Goal: Task Accomplishment & Management: Manage account settings

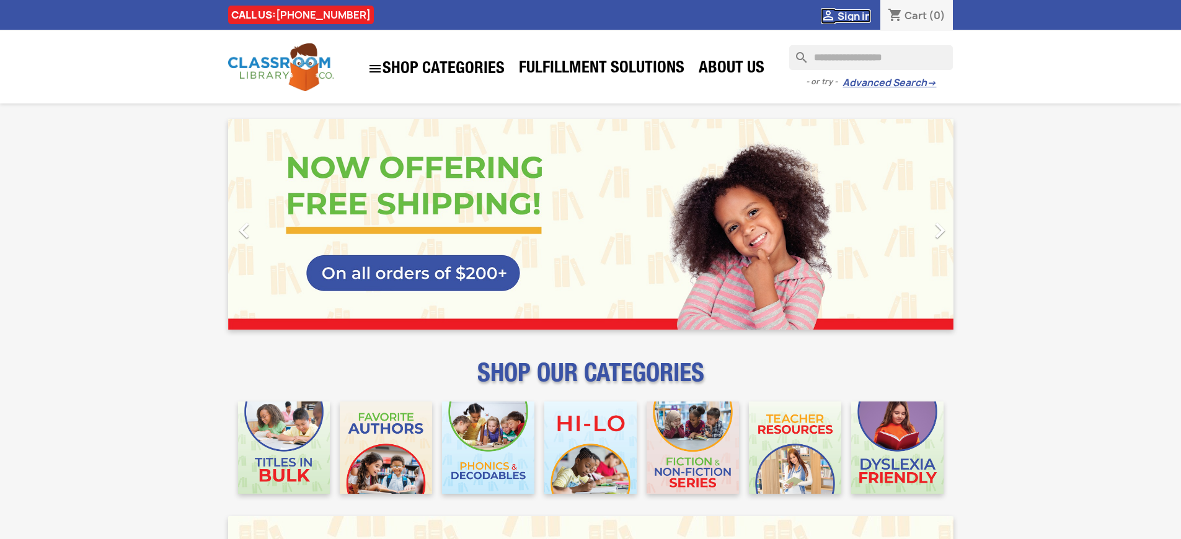
click at [854, 16] on span "Sign in" at bounding box center [854, 16] width 33 height 14
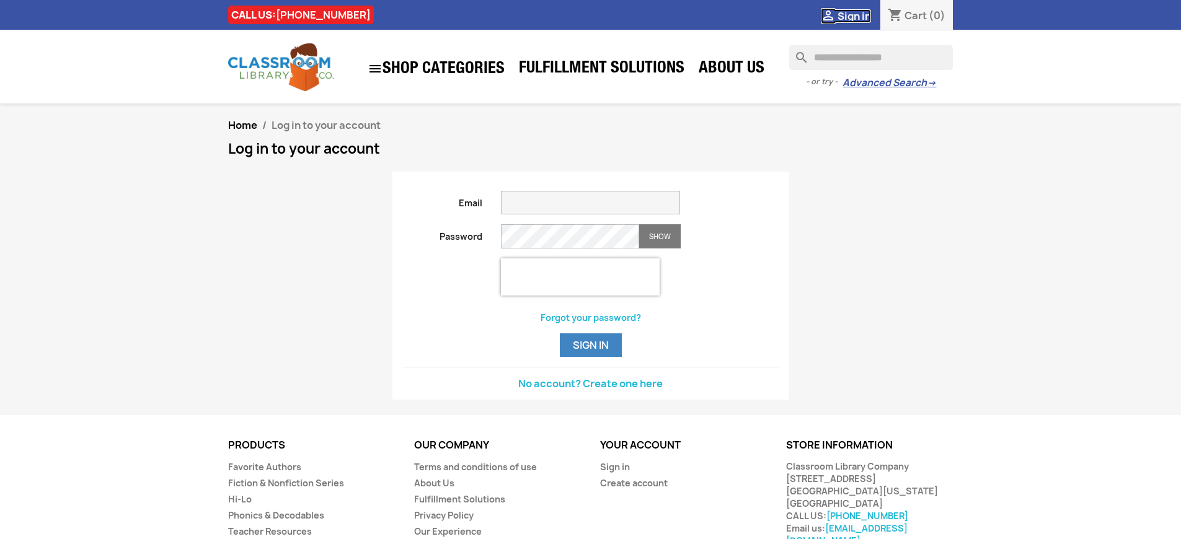
click at [854, 16] on span "Sign in" at bounding box center [854, 16] width 33 height 14
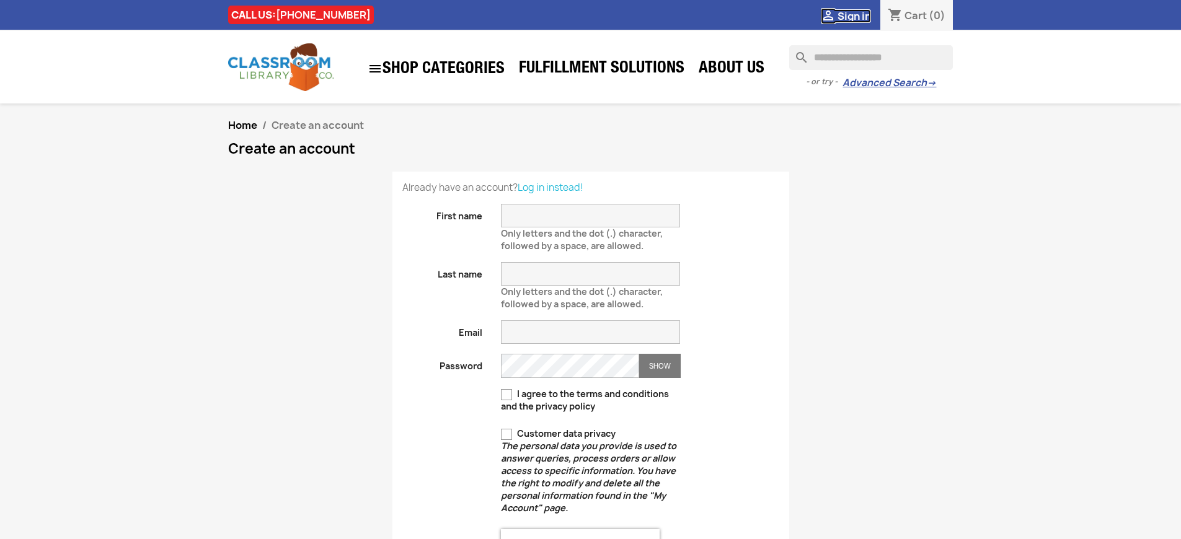
click at [854, 16] on span "Sign in" at bounding box center [854, 16] width 33 height 14
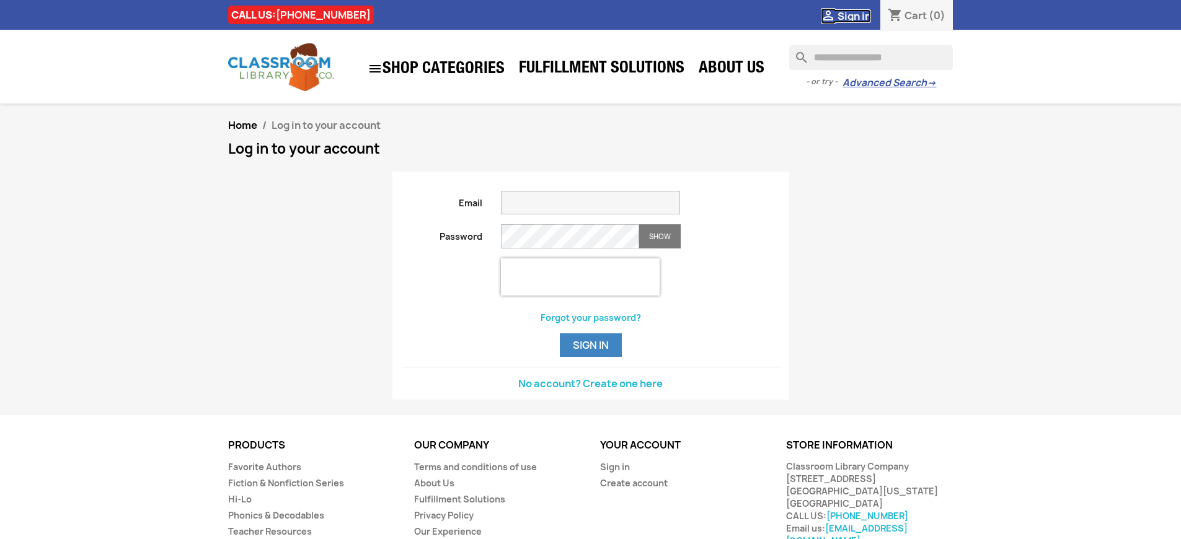
click at [854, 16] on span "Sign in" at bounding box center [854, 16] width 33 height 14
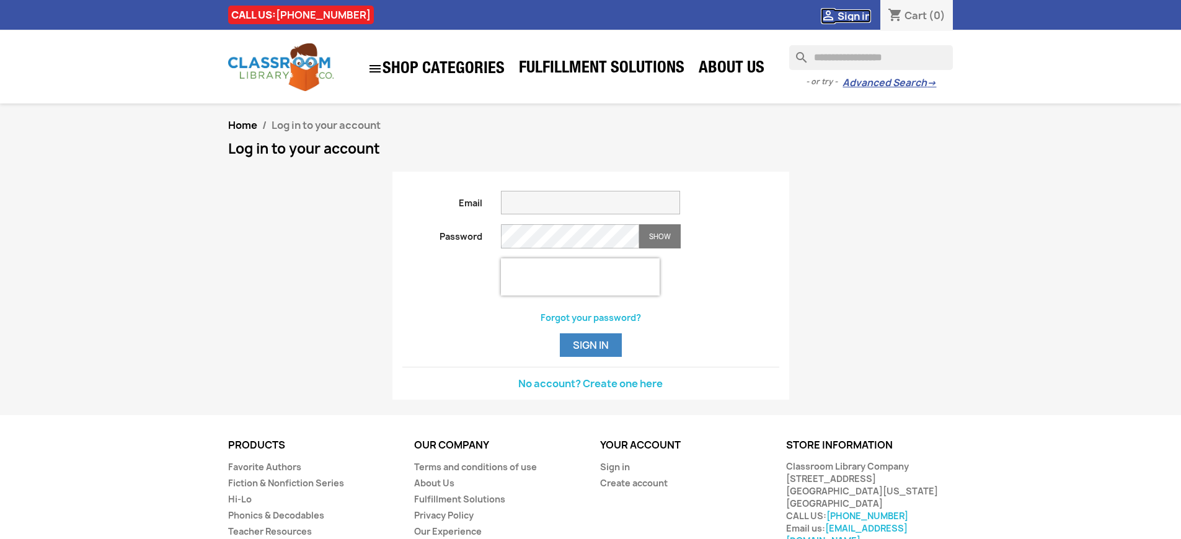
click at [854, 16] on span "Sign in" at bounding box center [854, 16] width 33 height 14
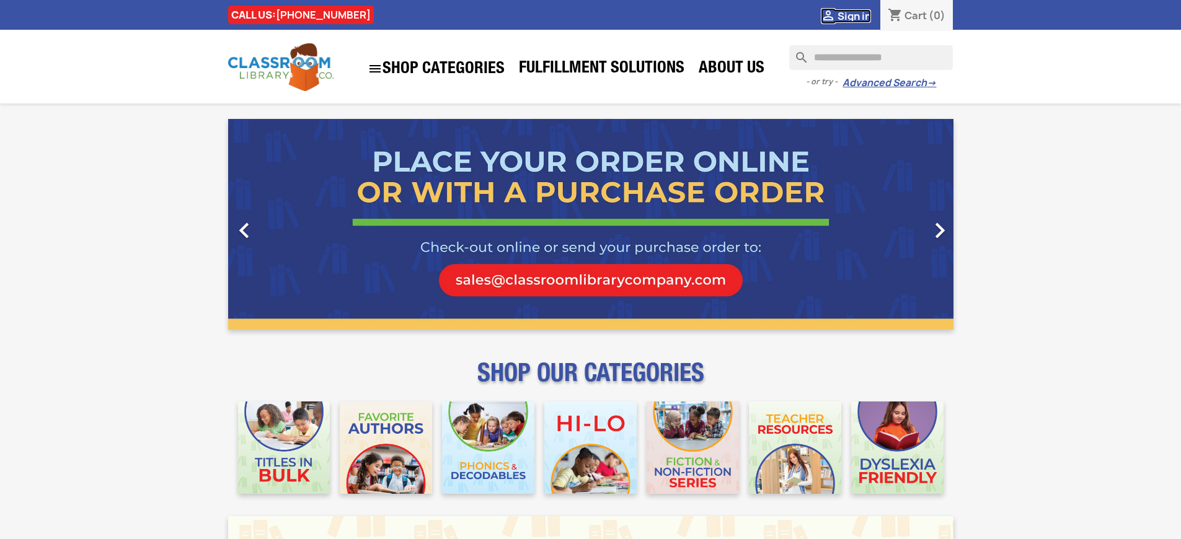
click at [854, 16] on span "Sign in" at bounding box center [854, 16] width 33 height 14
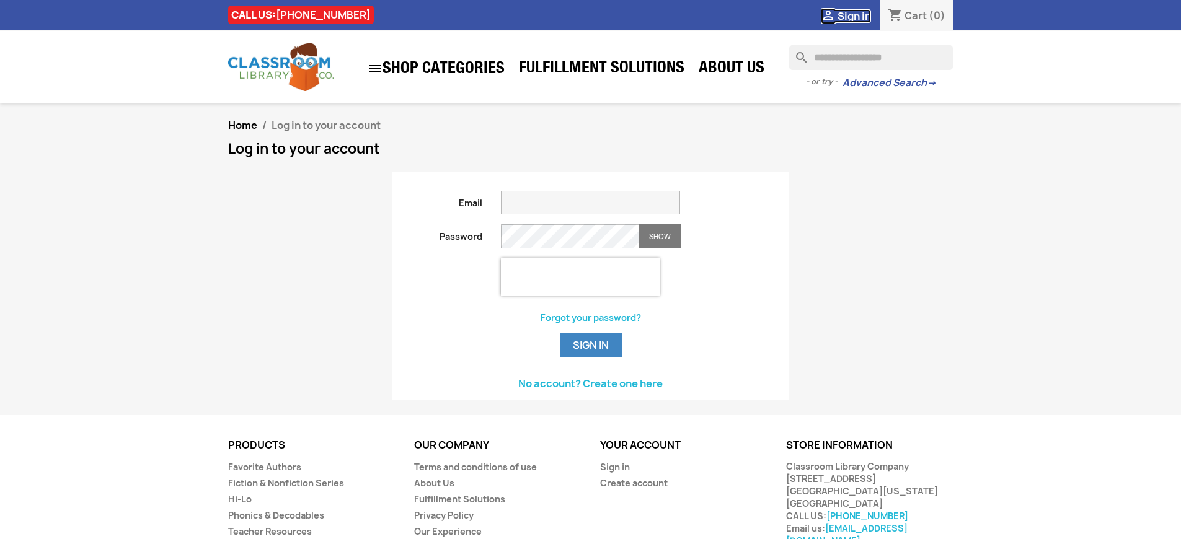
click at [854, 16] on span "Sign in" at bounding box center [854, 16] width 33 height 14
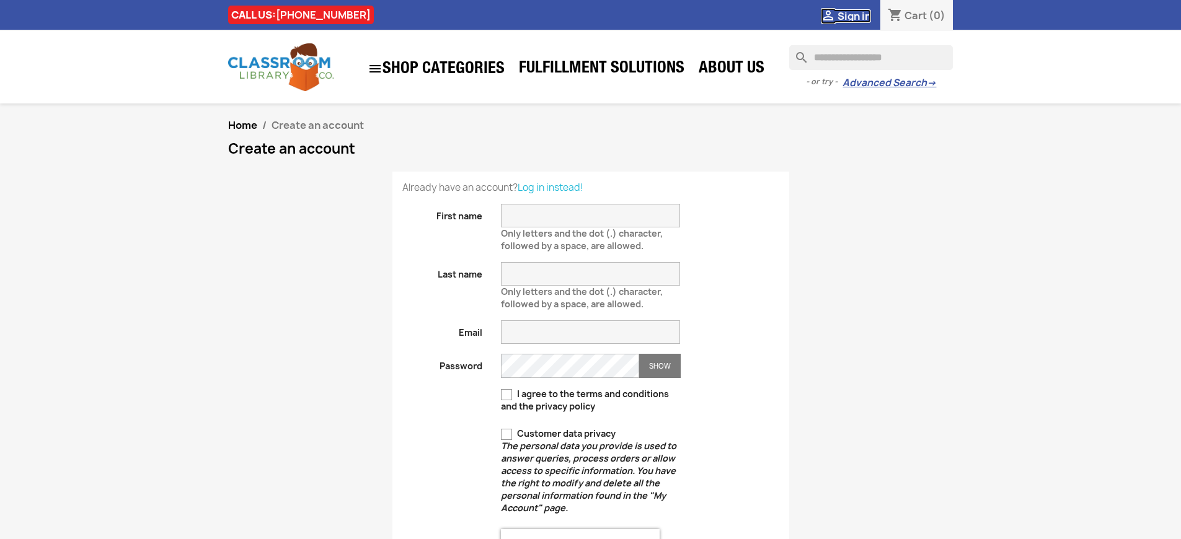
click at [854, 16] on span "Sign in" at bounding box center [854, 16] width 33 height 14
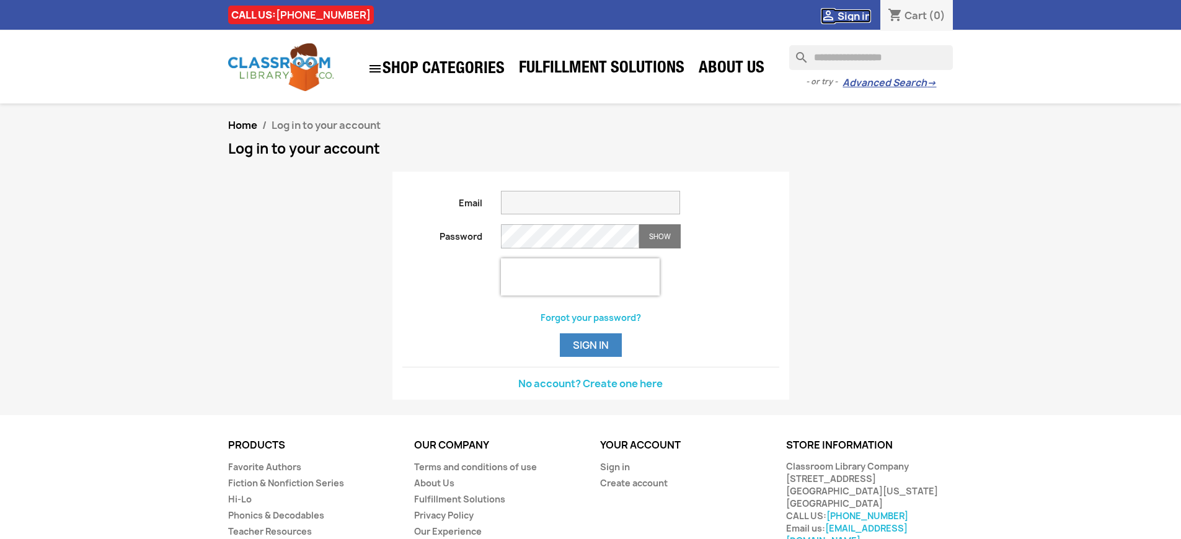
click at [854, 16] on span "Sign in" at bounding box center [854, 16] width 33 height 14
click at [590, 357] on button "Sign in" at bounding box center [591, 346] width 62 height 24
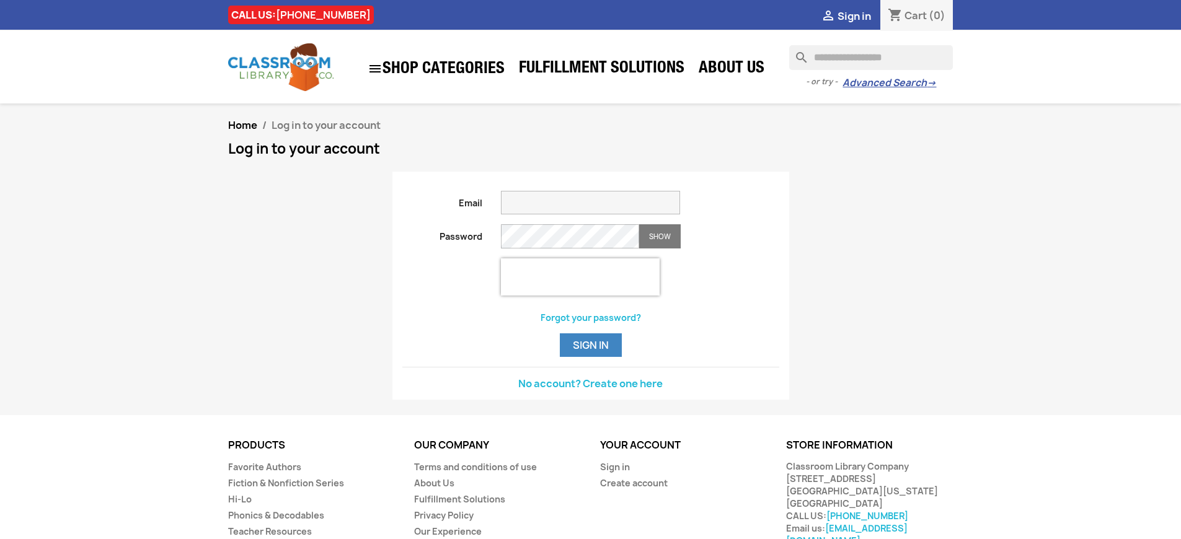
click at [590, 357] on button "Sign in" at bounding box center [591, 346] width 62 height 24
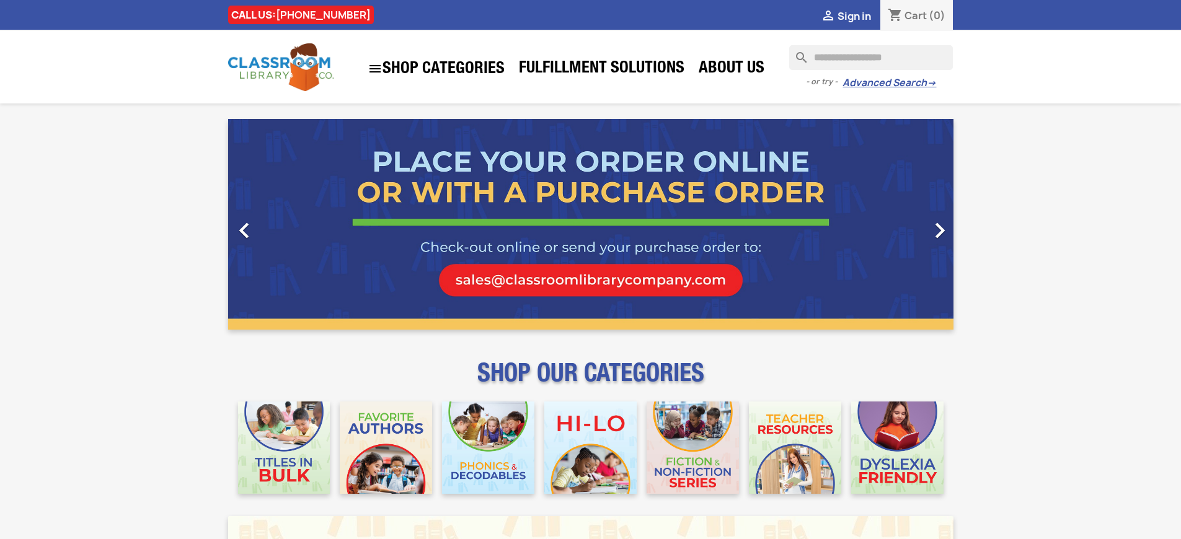
click at [854, 16] on span "Sign in" at bounding box center [854, 16] width 33 height 14
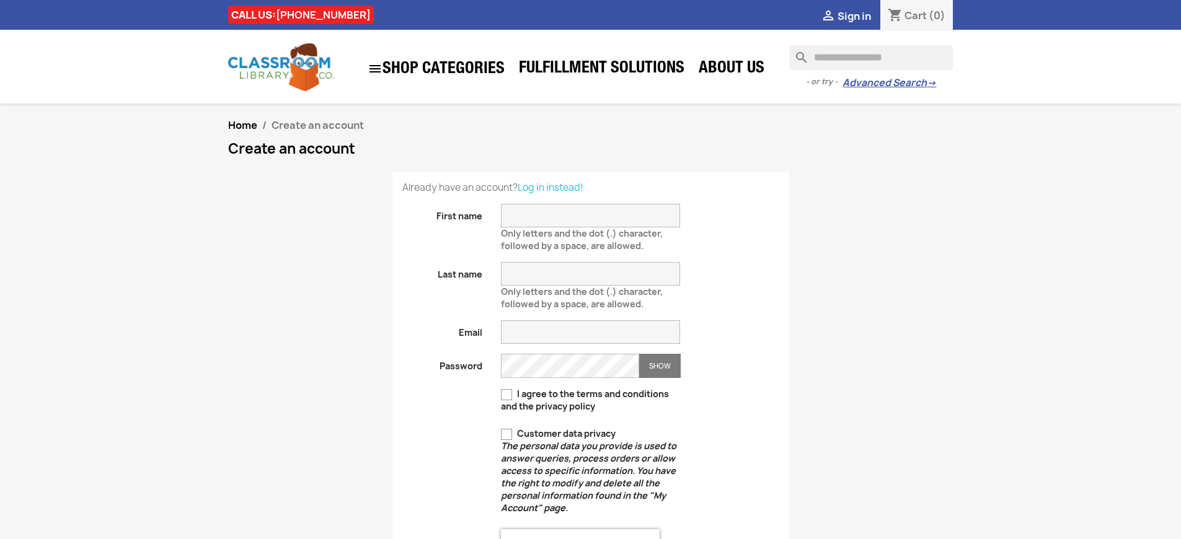
click at [854, 16] on span "Sign in" at bounding box center [854, 16] width 33 height 14
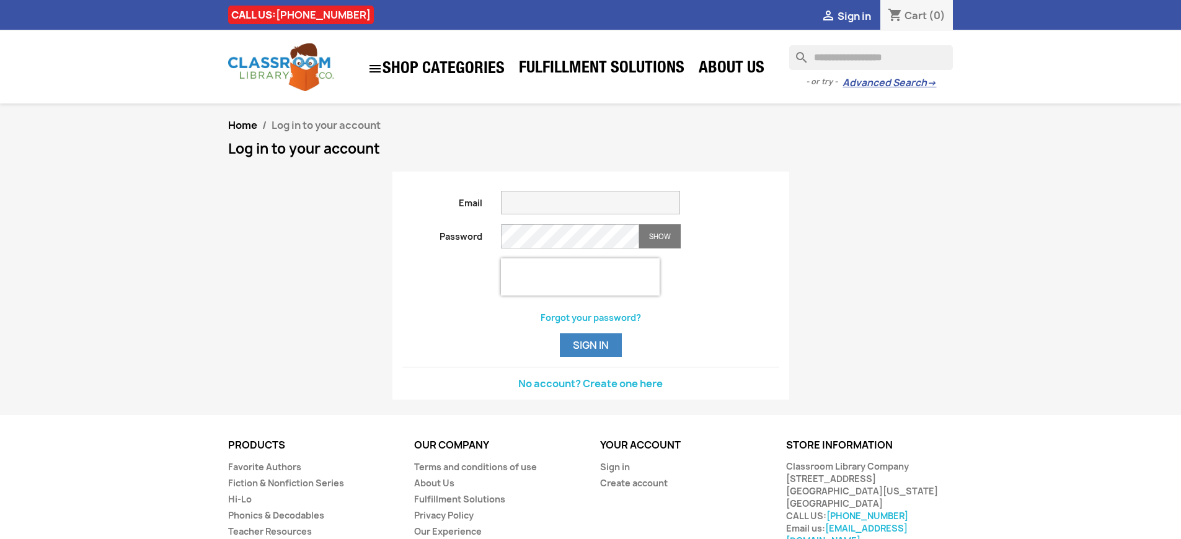
click at [854, 16] on span "Sign in" at bounding box center [854, 16] width 33 height 14
click at [614, 473] on link "Sign in" at bounding box center [615, 467] width 30 height 12
click at [854, 16] on span "Sign in" at bounding box center [854, 16] width 33 height 14
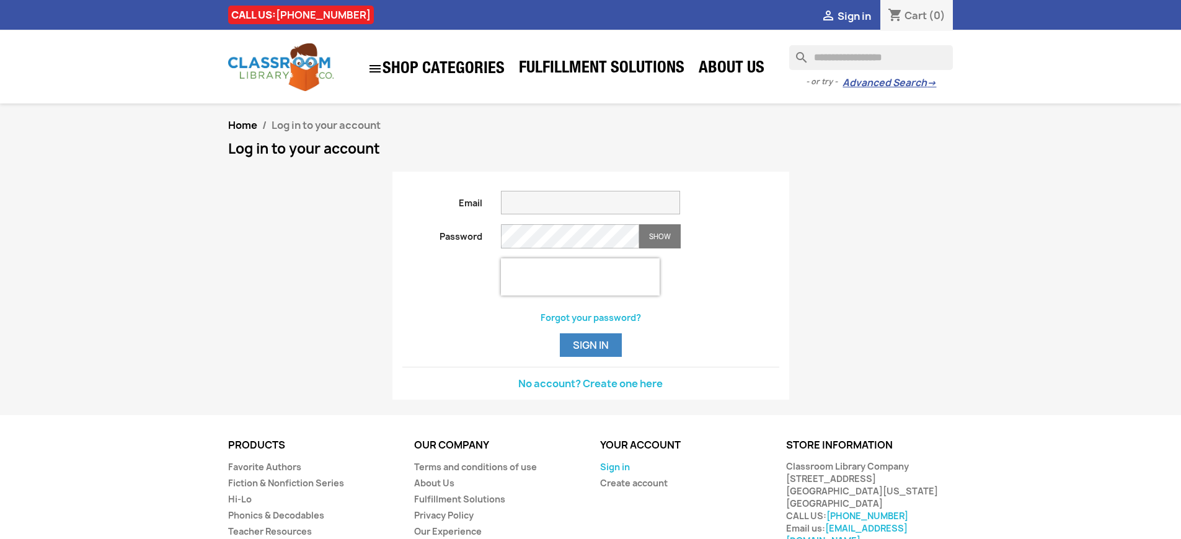
click at [614, 473] on link "Sign in" at bounding box center [615, 467] width 30 height 12
click at [854, 16] on span "Sign in" at bounding box center [854, 16] width 33 height 14
click at [614, 473] on link "Sign in" at bounding box center [615, 467] width 30 height 12
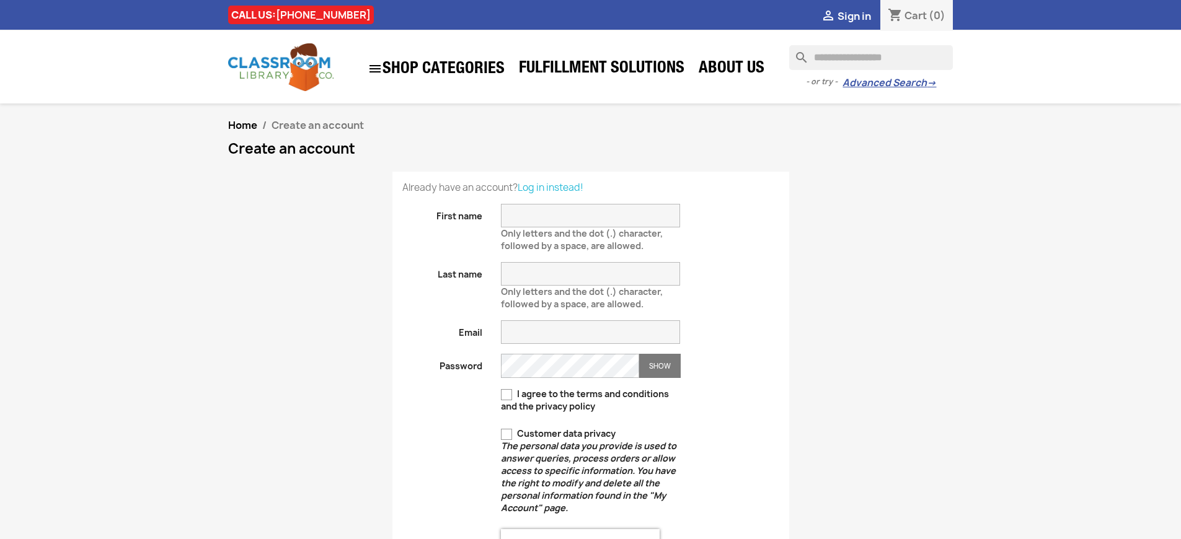
click at [590, 156] on h1 "Create an account" at bounding box center [590, 148] width 725 height 15
